Goal: Task Accomplishment & Management: Use online tool/utility

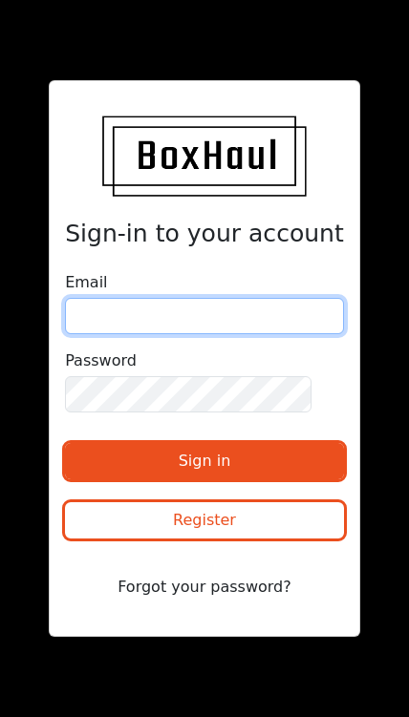
click at [124, 334] on input "email" at bounding box center [204, 316] width 279 height 36
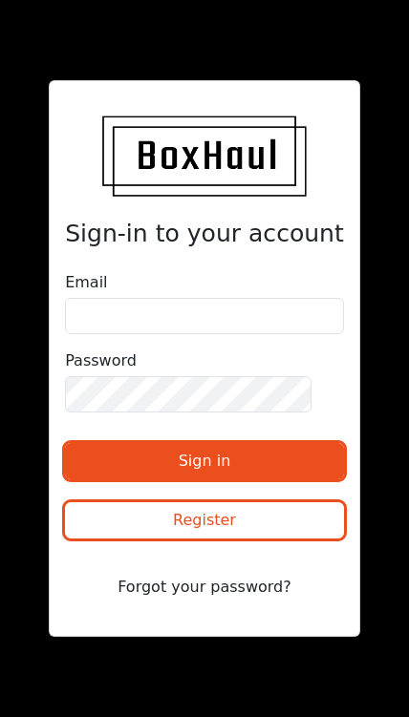
scroll to position [103, 0]
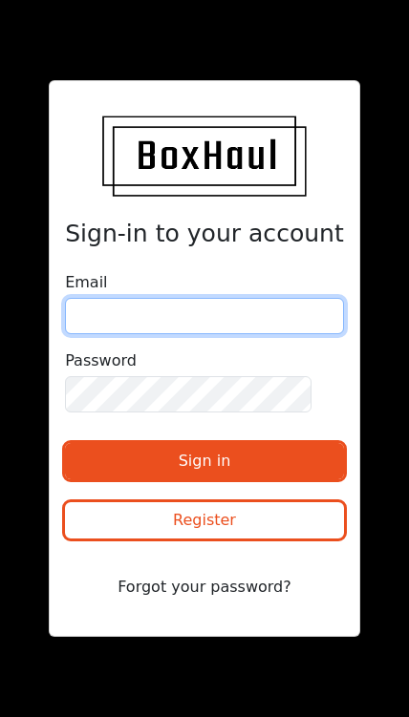
type input "[EMAIL_ADDRESS][DOMAIN_NAME]"
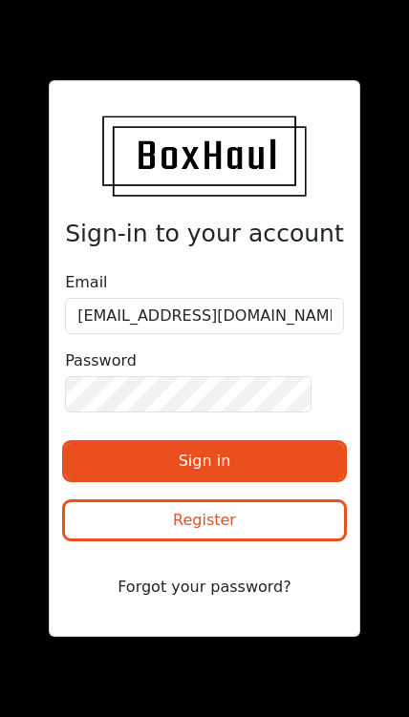
click at [142, 443] on button "Sign in" at bounding box center [204, 461] width 279 height 36
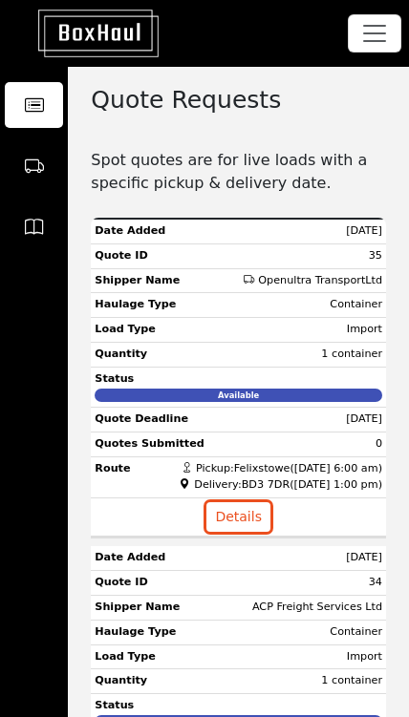
click at [258, 282] on icon at bounding box center [251, 280] width 14 height 12
click at [39, 163] on icon at bounding box center [34, 166] width 19 height 29
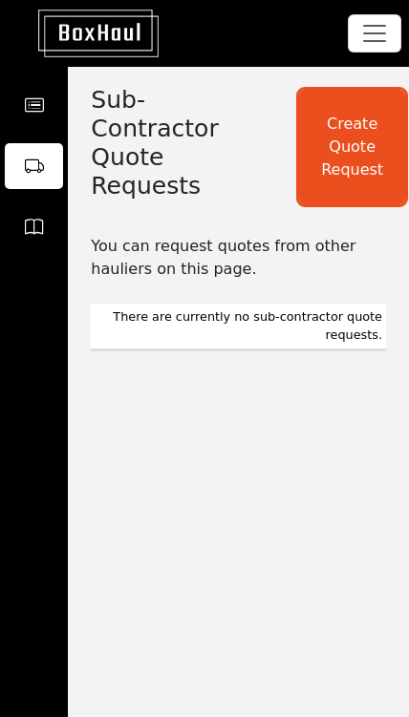
click at [30, 228] on icon at bounding box center [34, 227] width 19 height 29
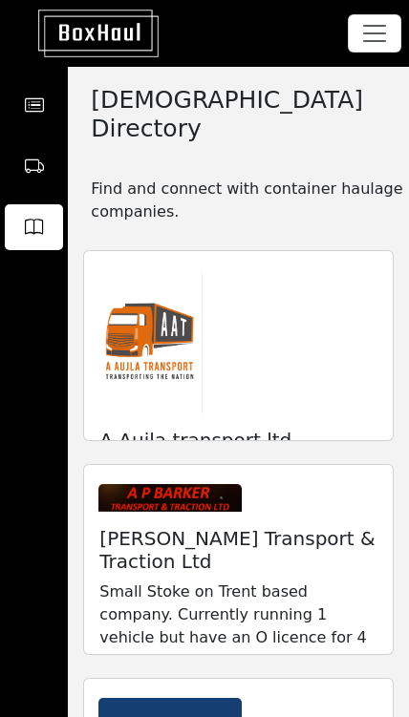
click at [39, 95] on icon at bounding box center [34, 105] width 19 height 29
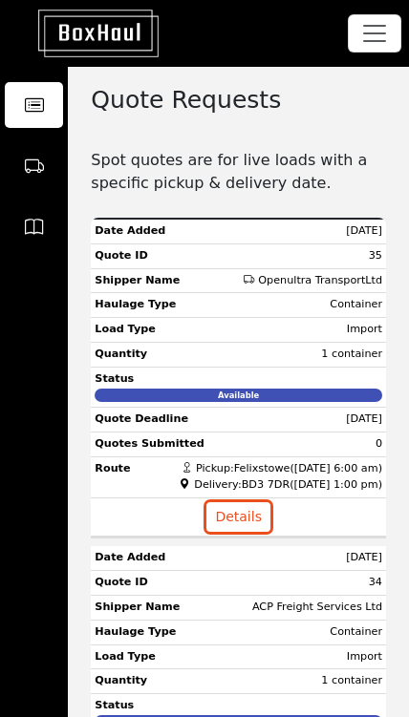
click at [254, 286] on td "Openultra TransportLtd" at bounding box center [238, 281] width 295 height 25
click at [229, 512] on button "Details" at bounding box center [238, 517] width 64 height 30
